Goal: Information Seeking & Learning: Learn about a topic

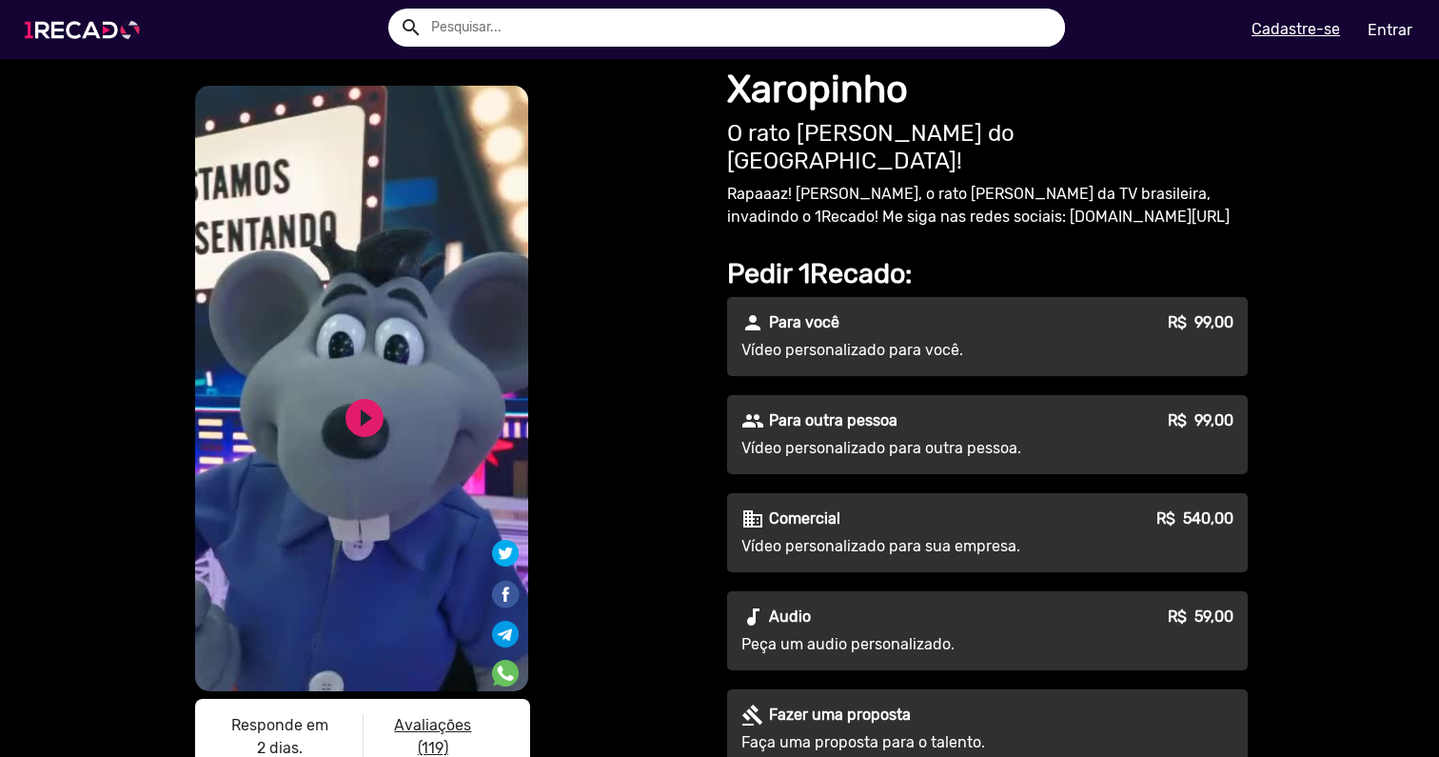
click at [91, 29] on img at bounding box center [86, 30] width 144 height 81
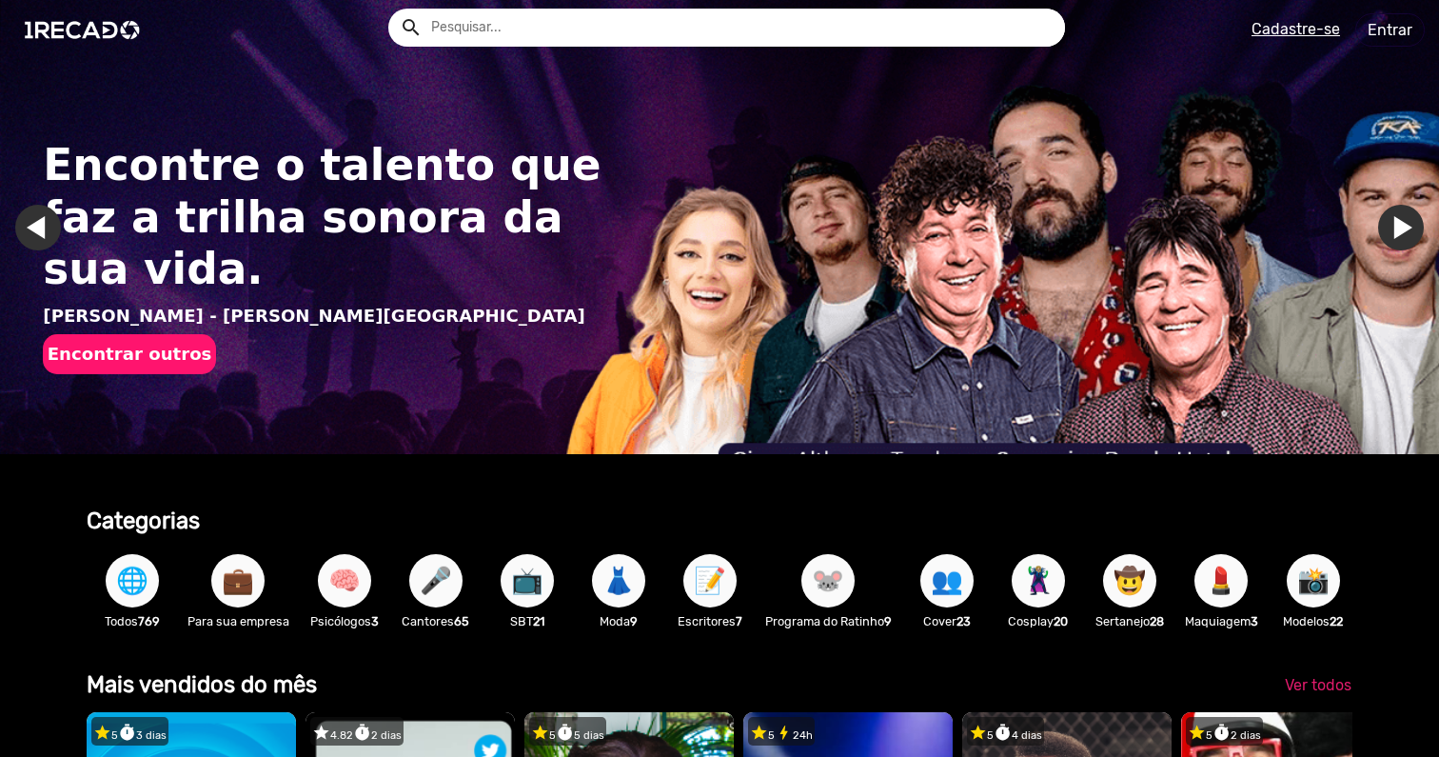
click at [526, 18] on input "text" at bounding box center [741, 28] width 648 height 38
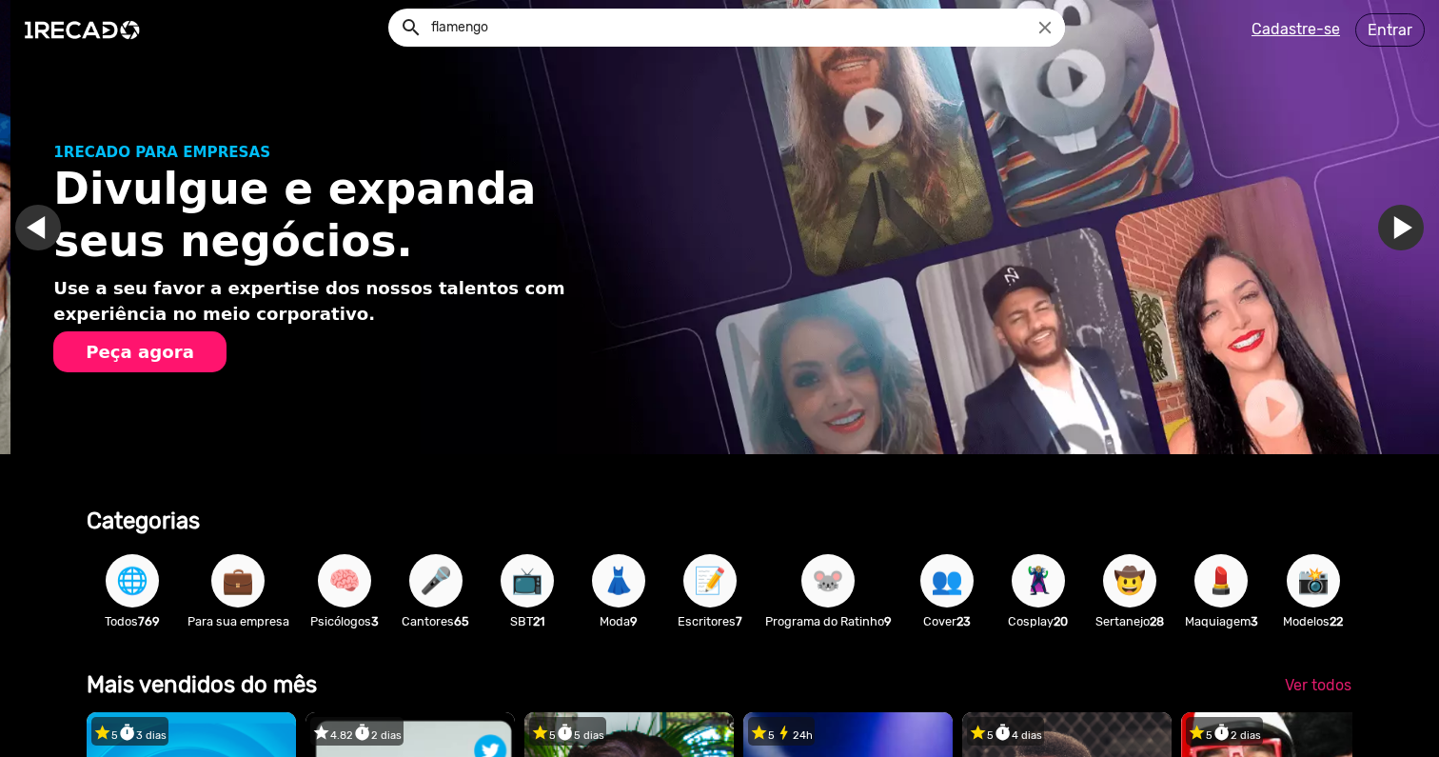
scroll to position [0, 1439]
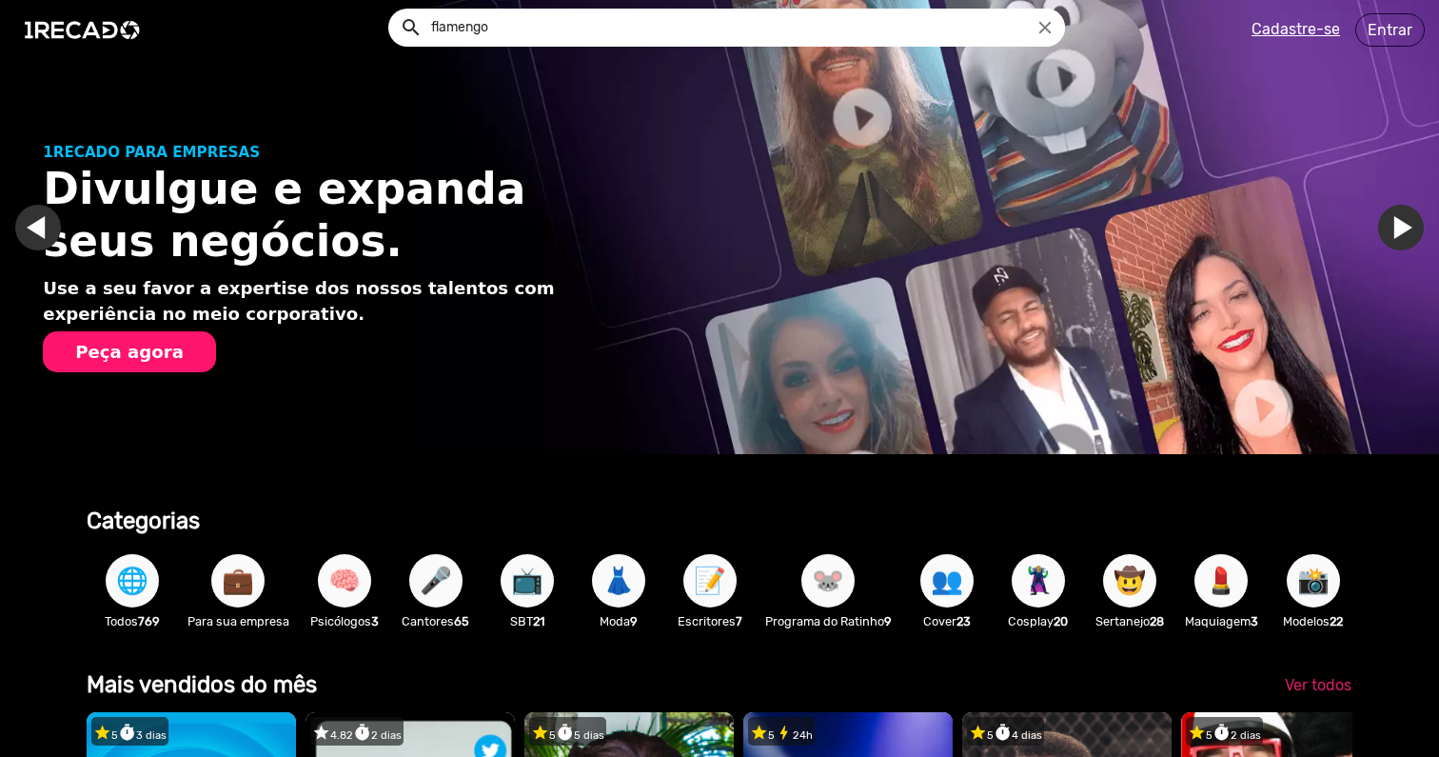
type input "flamengo"
click at [393, 10] on button "search" at bounding box center [409, 26] width 33 height 33
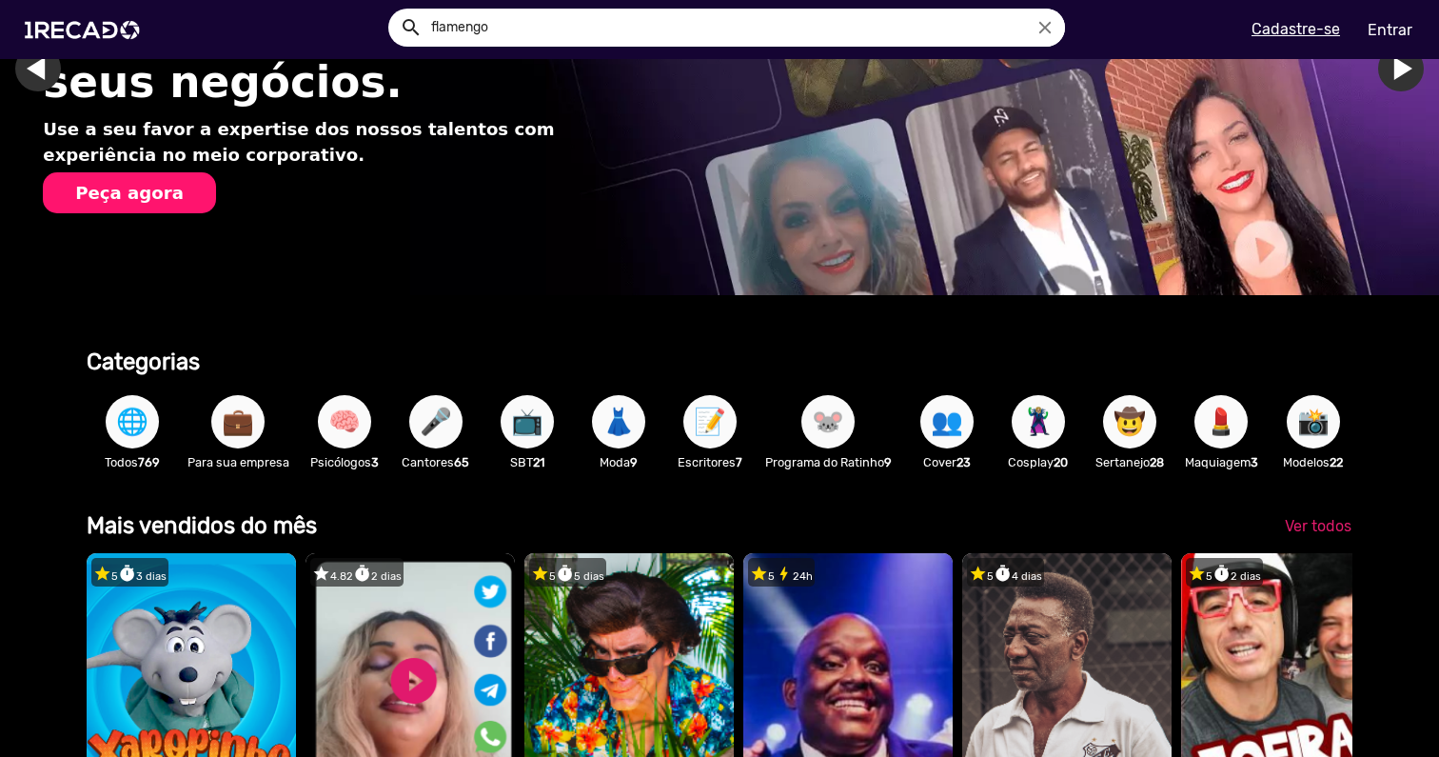
scroll to position [165, 0]
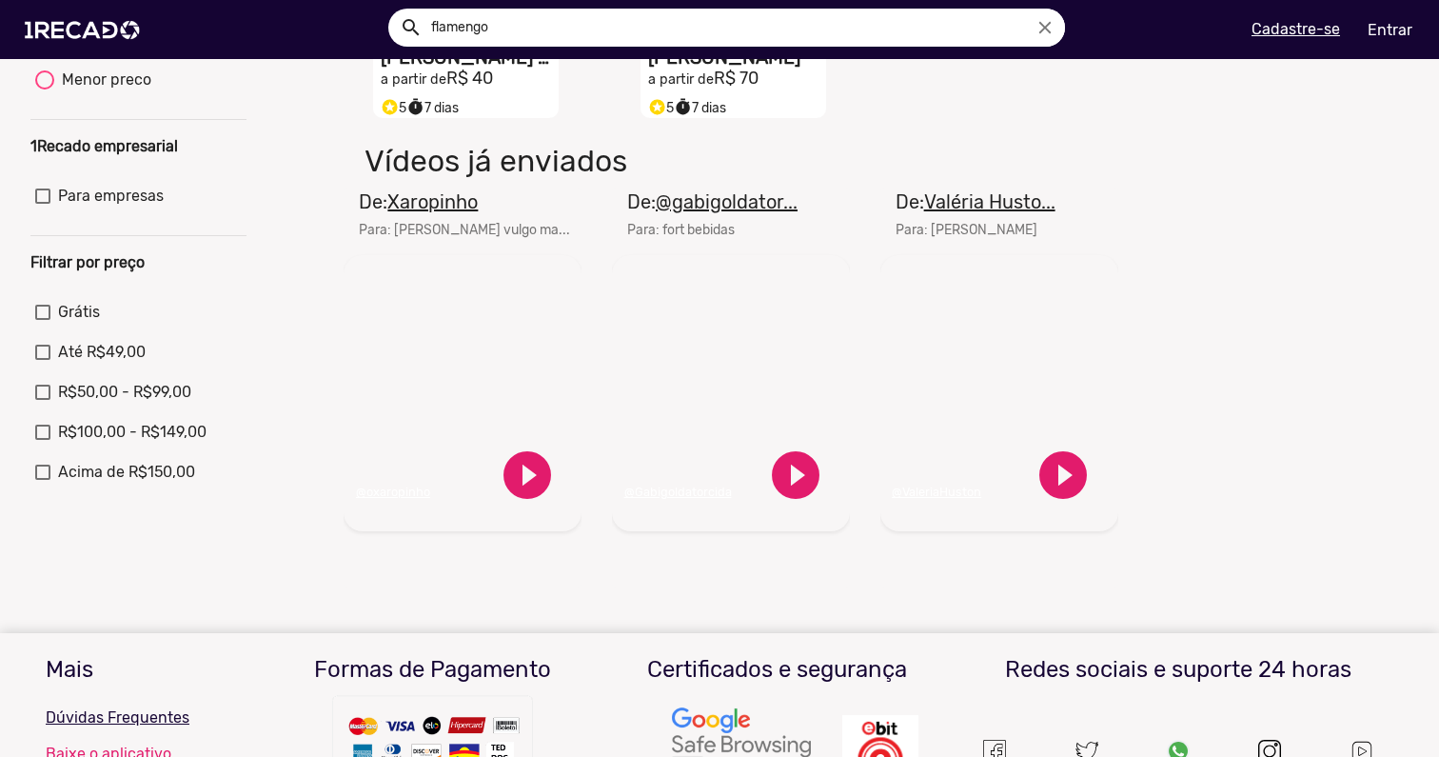
scroll to position [448, 0]
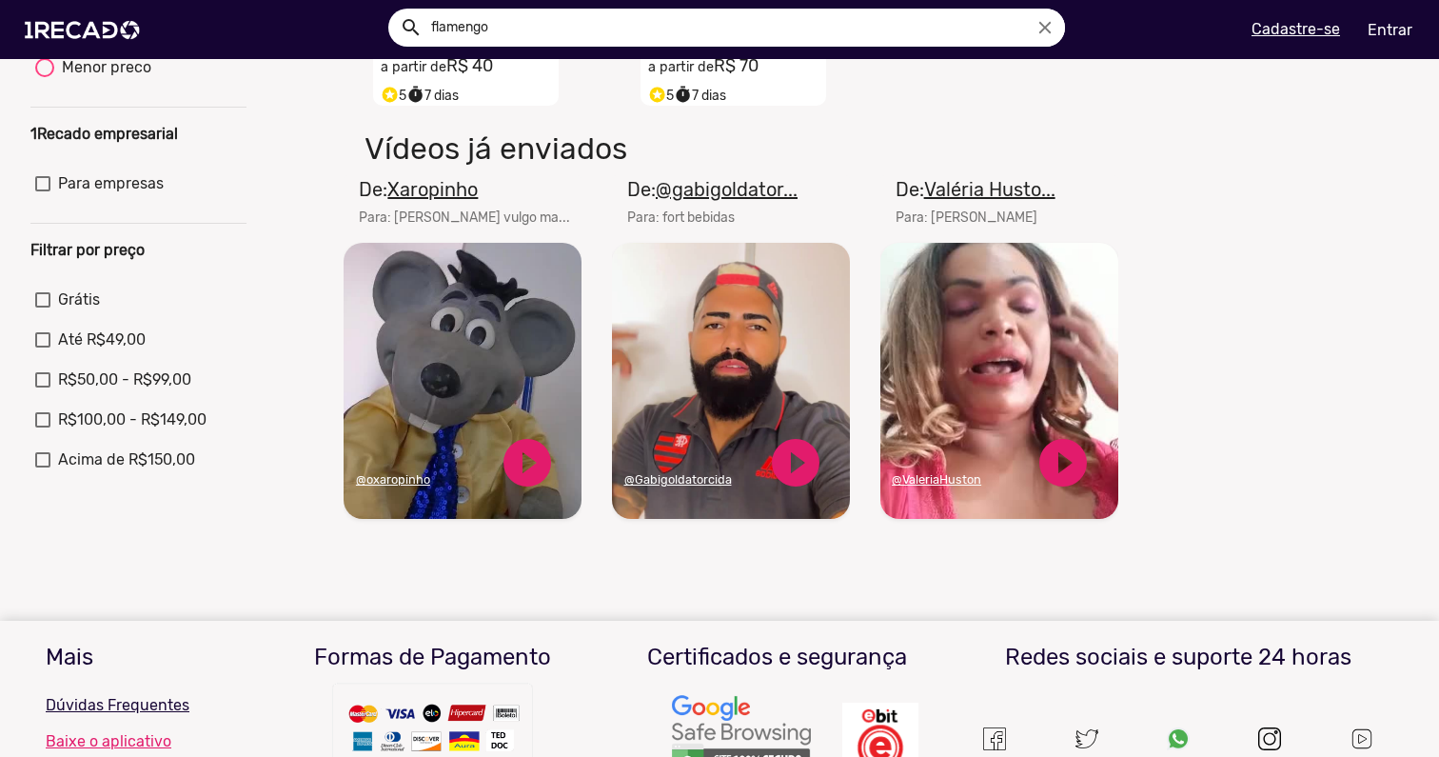
click at [472, 404] on video "Seu navegador não reproduz vídeo em HTML5" at bounding box center [463, 381] width 238 height 276
